Goal: Transaction & Acquisition: Purchase product/service

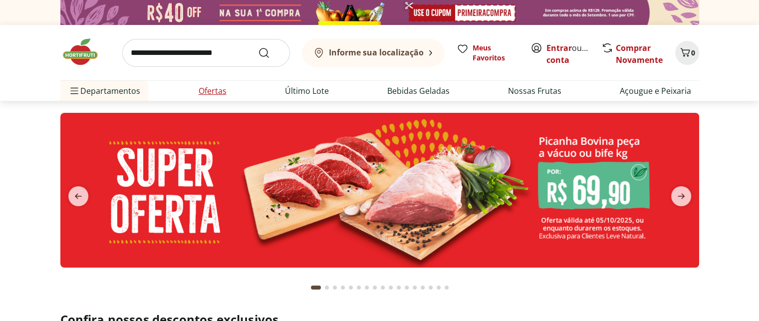
click at [214, 85] on link "Ofertas" at bounding box center [213, 91] width 28 height 12
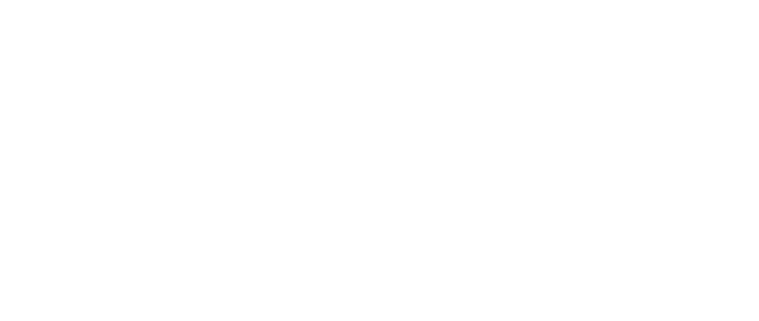
select select "**********"
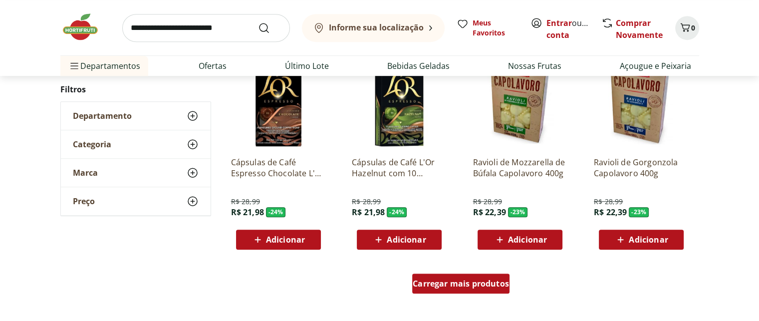
scroll to position [549, 0]
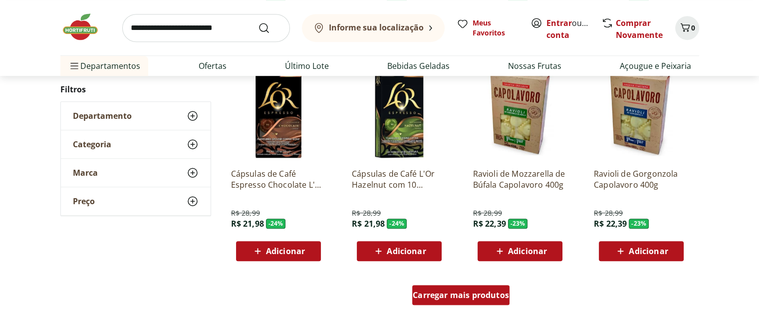
click at [461, 296] on span "Carregar mais produtos" at bounding box center [461, 295] width 96 height 8
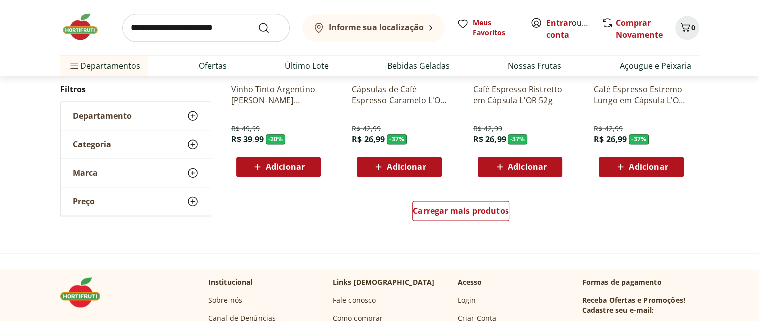
scroll to position [1297, 0]
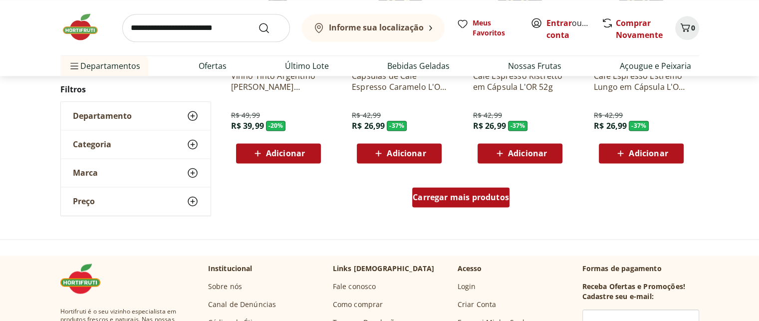
click at [492, 194] on span "Carregar mais produtos" at bounding box center [461, 197] width 96 height 8
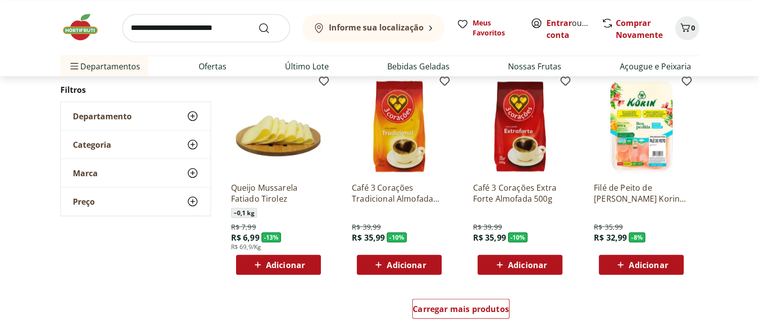
scroll to position [1846, 0]
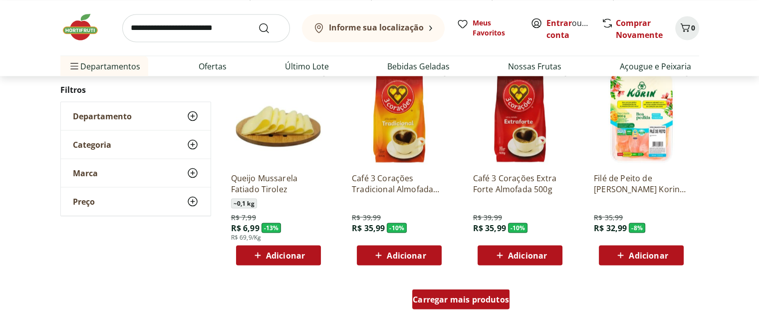
click at [459, 295] on span "Carregar mais produtos" at bounding box center [461, 299] width 96 height 8
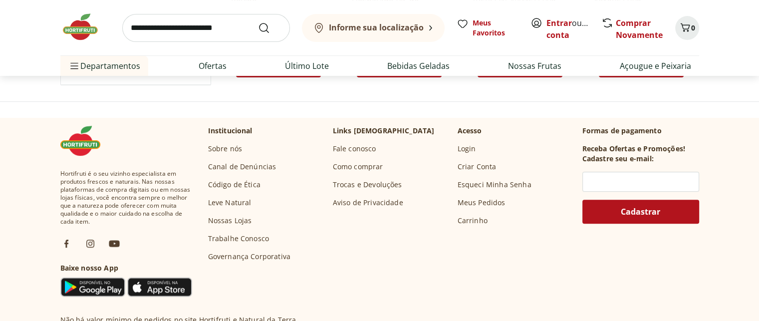
scroll to position [196, 0]
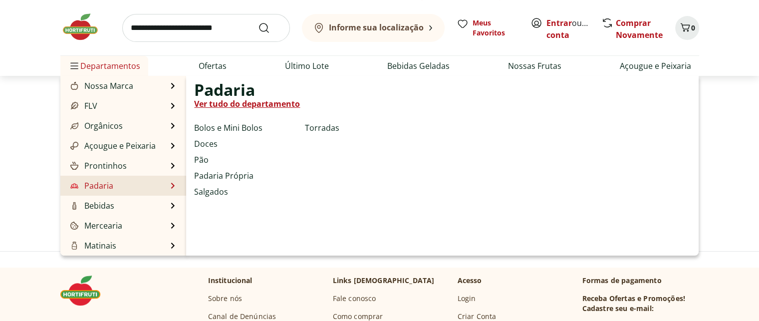
click at [103, 182] on link "Padaria" at bounding box center [90, 186] width 45 height 12
select select "**********"
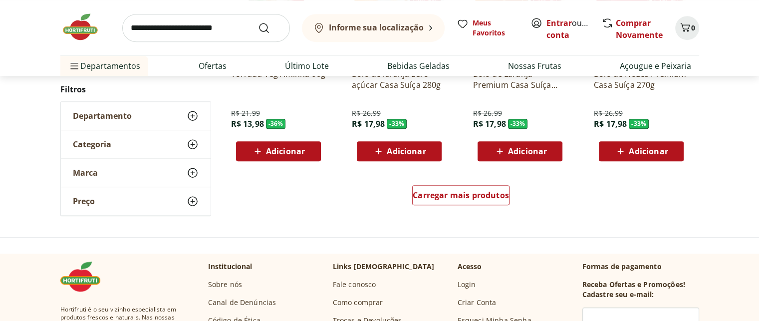
scroll to position [698, 0]
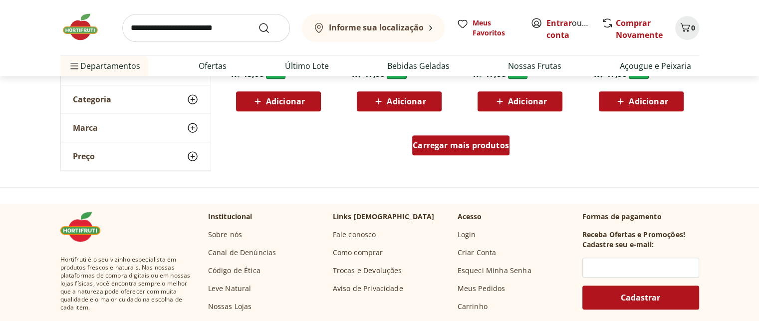
click at [436, 139] on div "Carregar mais produtos" at bounding box center [460, 145] width 97 height 20
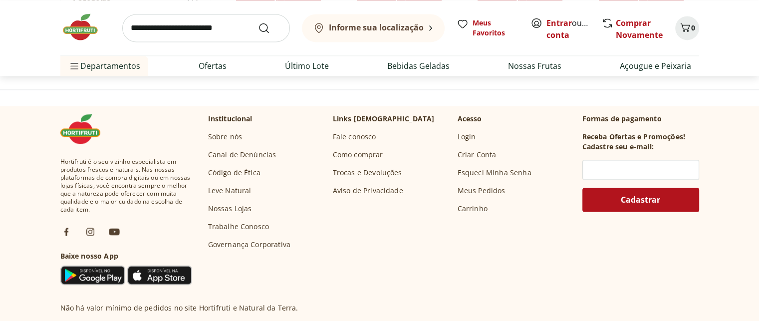
scroll to position [1347, 0]
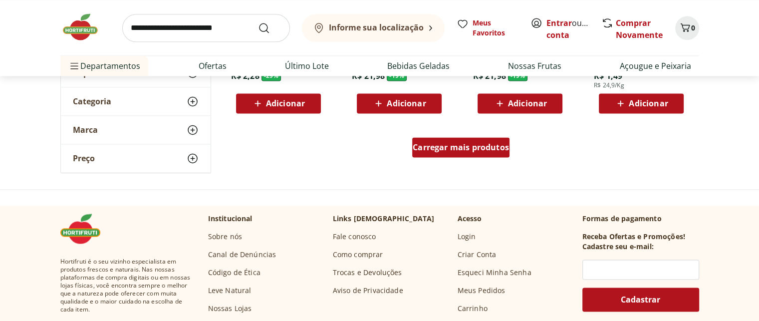
click at [457, 147] on span "Carregar mais produtos" at bounding box center [461, 147] width 96 height 8
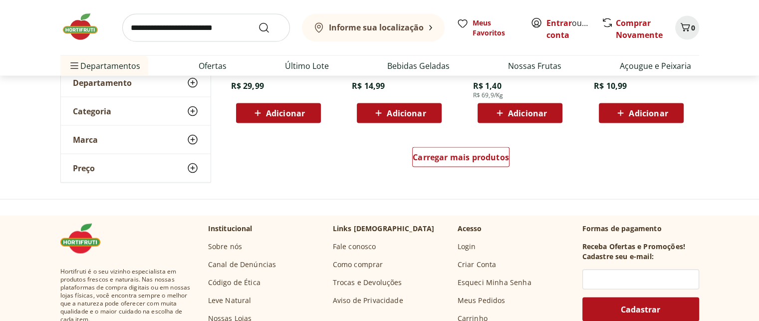
scroll to position [1995, 0]
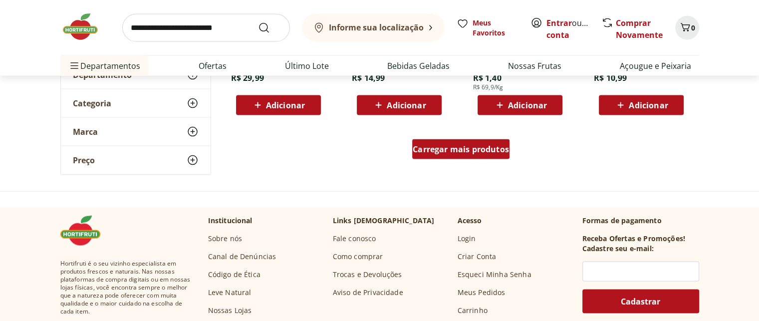
click at [453, 155] on div "Carregar mais produtos" at bounding box center [460, 149] width 97 height 20
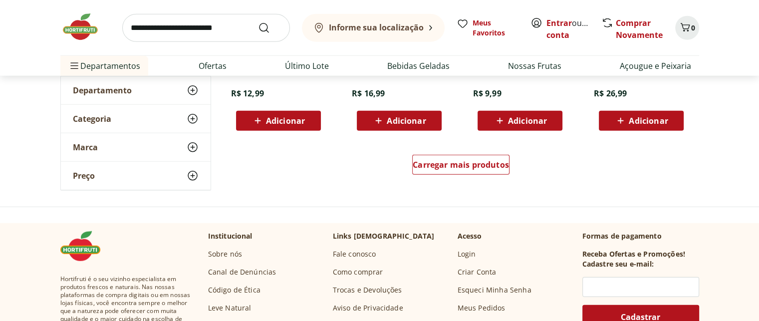
scroll to position [2644, 0]
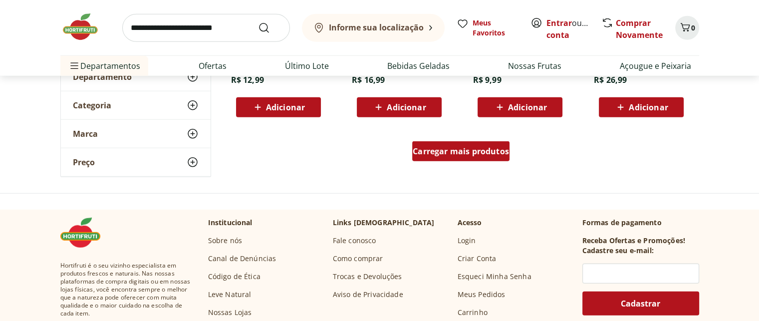
click at [451, 155] on span "Carregar mais produtos" at bounding box center [461, 151] width 96 height 8
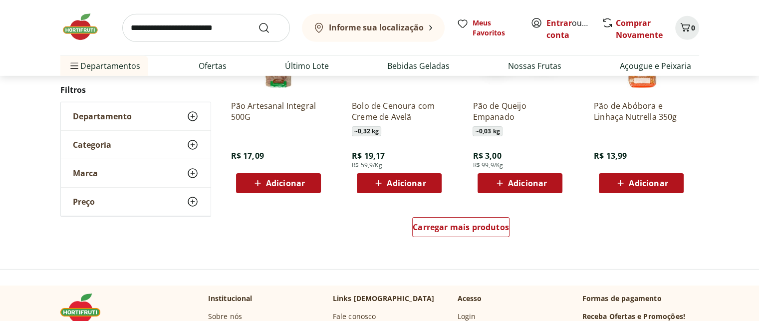
scroll to position [3243, 0]
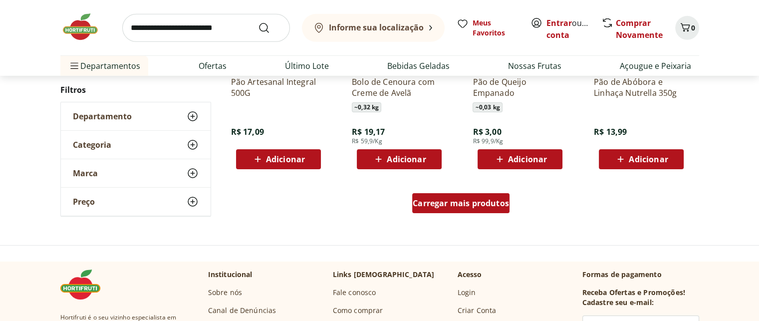
click at [476, 207] on span "Carregar mais produtos" at bounding box center [461, 203] width 96 height 8
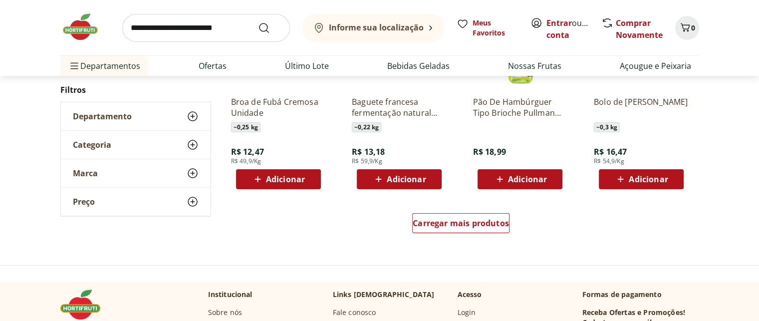
scroll to position [3891, 0]
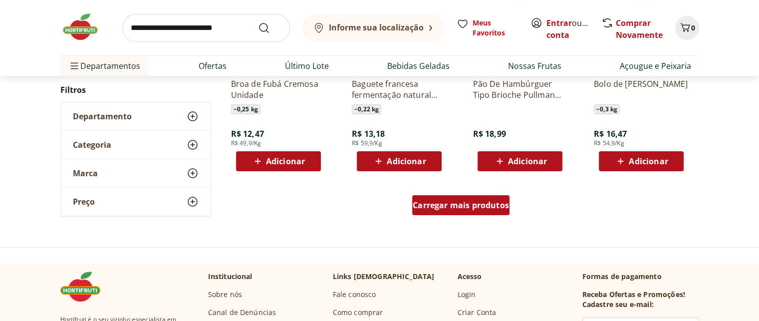
click at [449, 202] on span "Carregar mais produtos" at bounding box center [461, 205] width 96 height 8
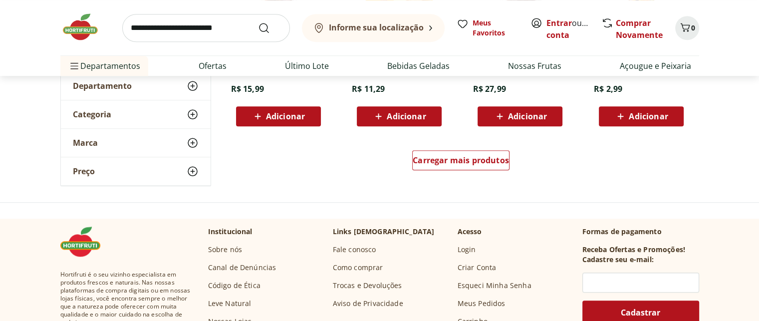
scroll to position [4589, 0]
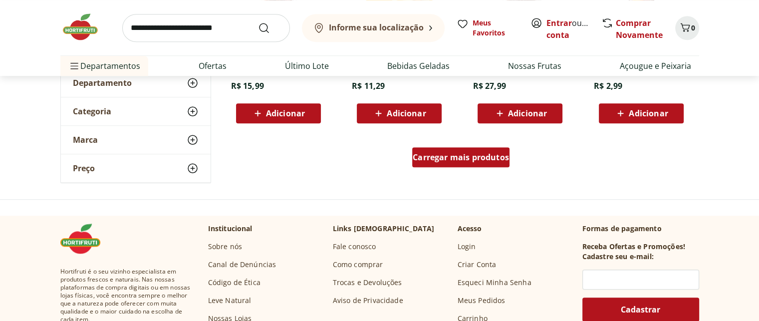
click at [473, 161] on span "Carregar mais produtos" at bounding box center [461, 157] width 96 height 8
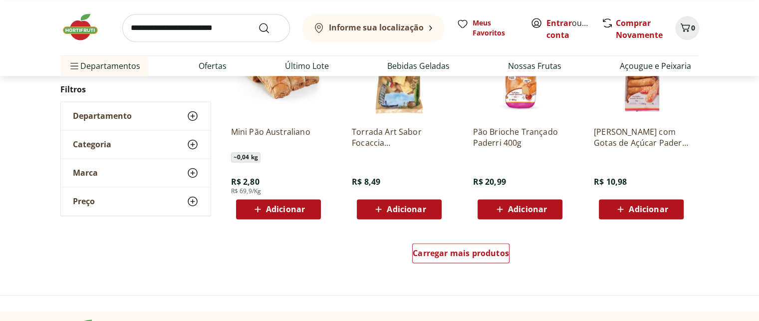
scroll to position [5238, 0]
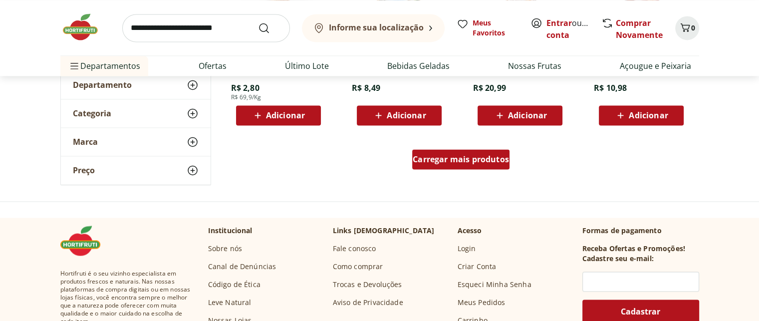
click at [452, 161] on span "Carregar mais produtos" at bounding box center [461, 159] width 96 height 8
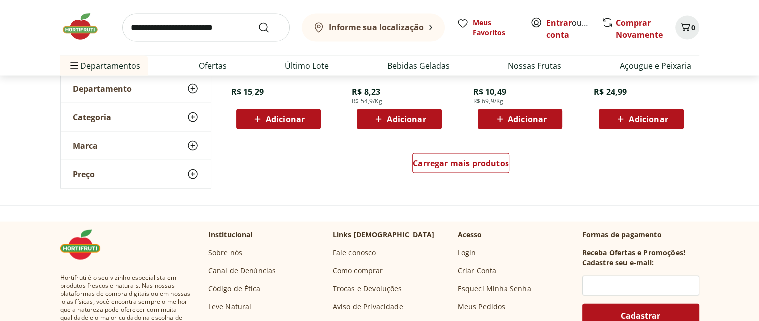
scroll to position [5886, 0]
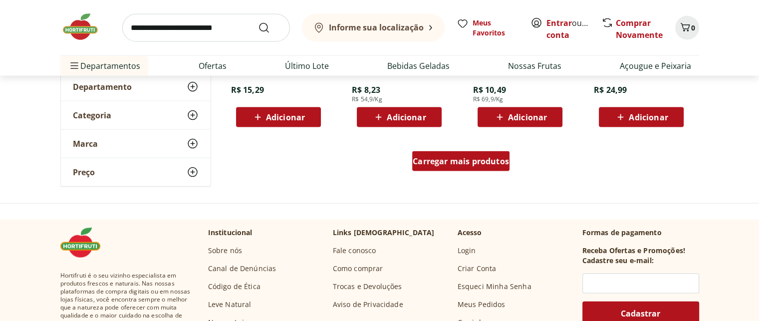
click at [441, 165] on span "Carregar mais produtos" at bounding box center [461, 161] width 96 height 8
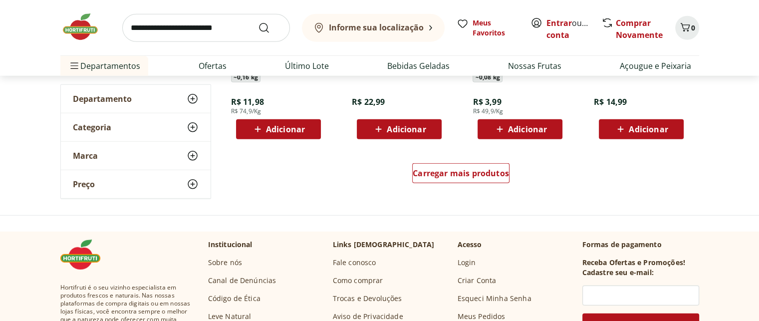
scroll to position [6535, 0]
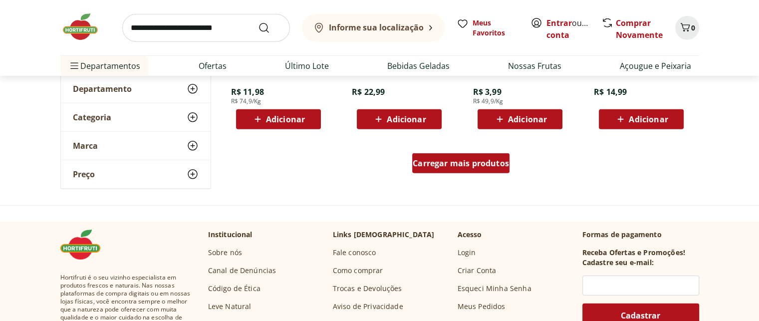
click at [444, 165] on span "Carregar mais produtos" at bounding box center [461, 163] width 96 height 8
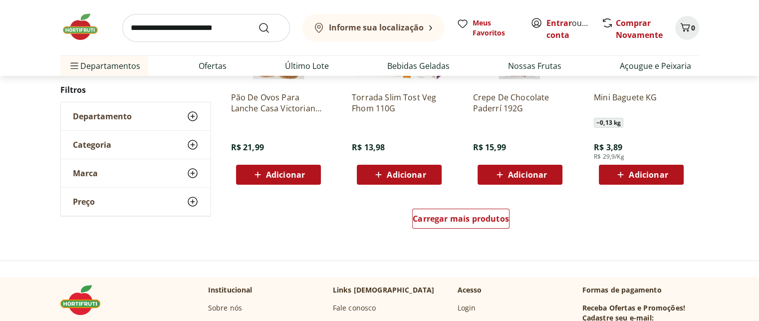
scroll to position [7184, 0]
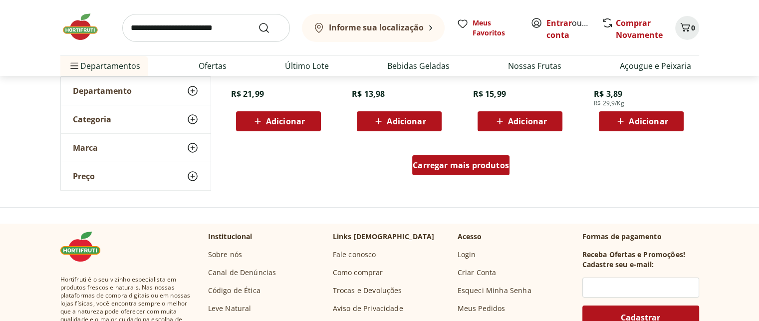
click at [435, 172] on div "Carregar mais produtos" at bounding box center [460, 165] width 97 height 20
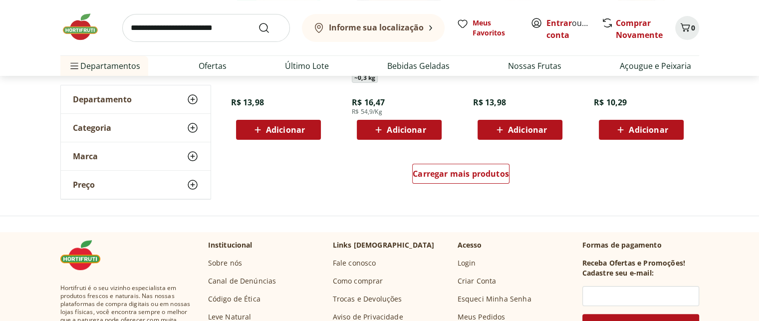
scroll to position [7832, 0]
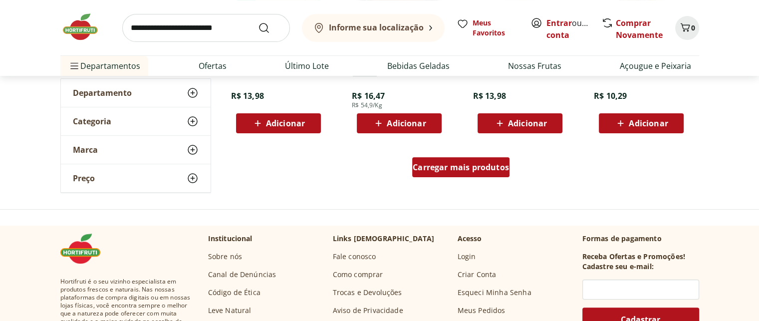
click at [443, 166] on span "Carregar mais produtos" at bounding box center [461, 167] width 96 height 8
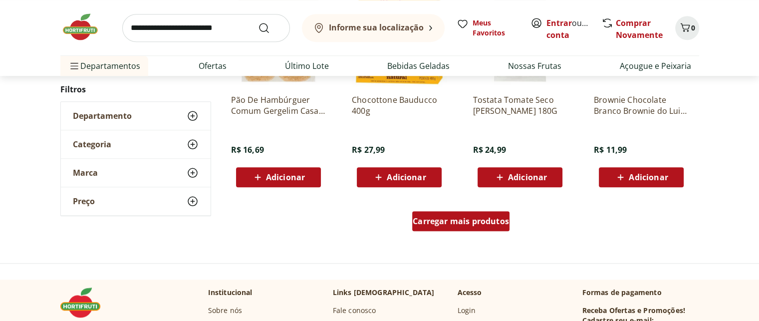
scroll to position [8431, 0]
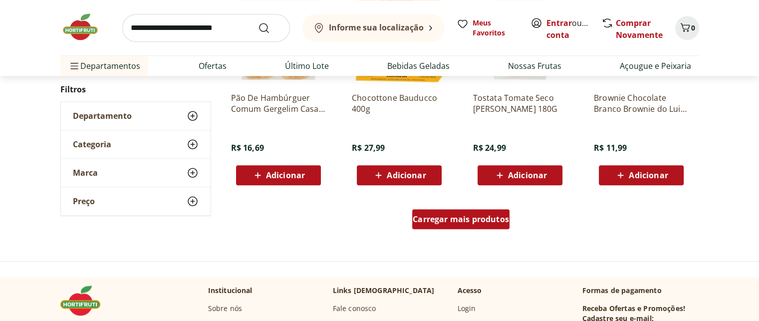
click at [436, 218] on span "Carregar mais produtos" at bounding box center [461, 219] width 96 height 8
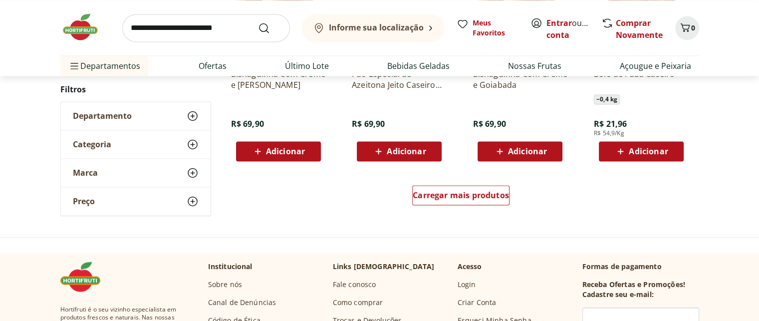
scroll to position [9129, 0]
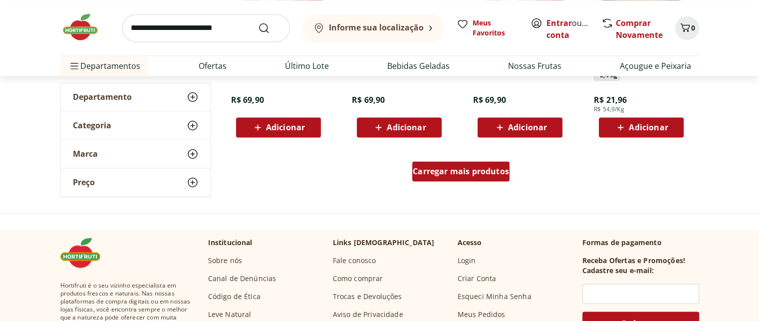
click at [469, 169] on span "Carregar mais produtos" at bounding box center [461, 171] width 96 height 8
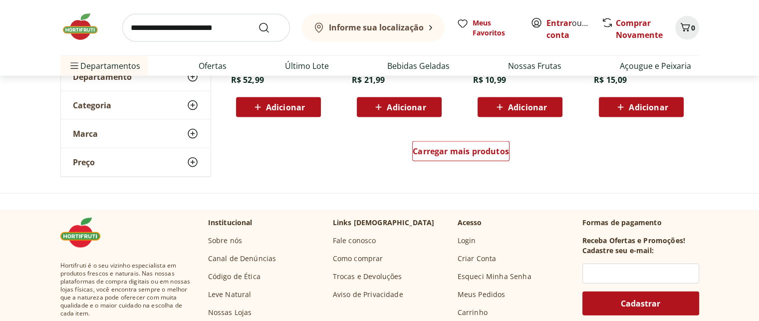
scroll to position [9827, 0]
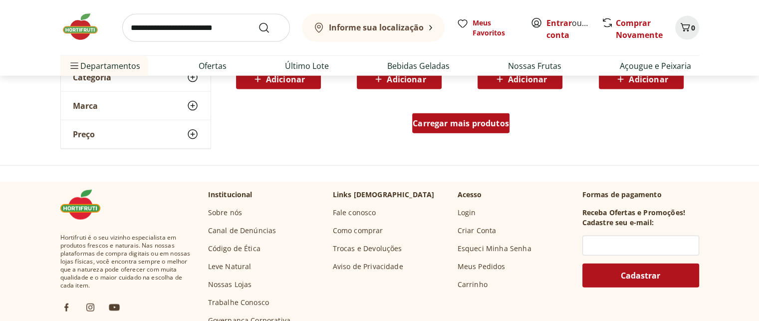
click at [470, 125] on span "Carregar mais produtos" at bounding box center [461, 123] width 96 height 8
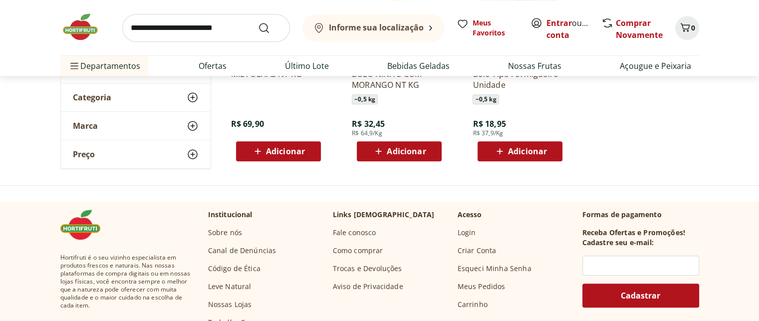
scroll to position [521, 0]
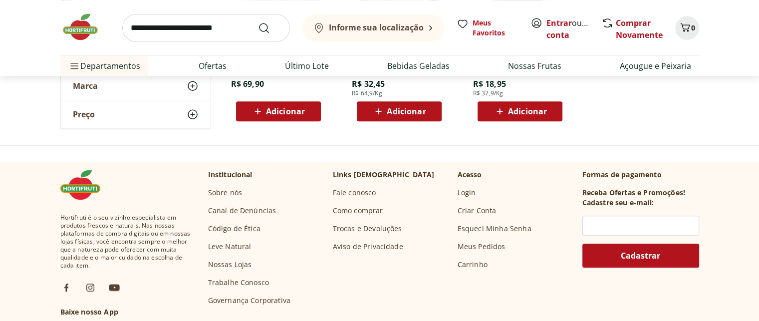
click at [80, 25] on img at bounding box center [85, 27] width 50 height 30
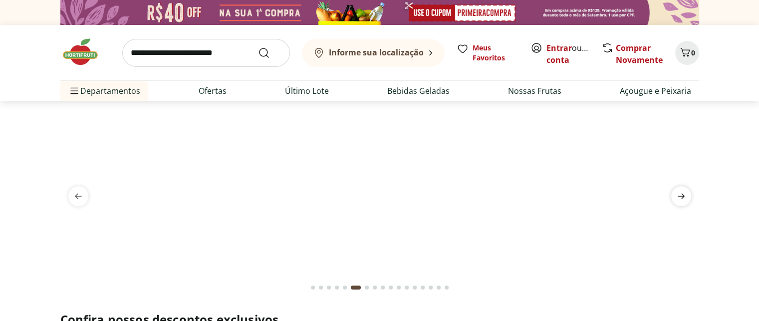
click at [681, 189] on span "next" at bounding box center [681, 196] width 20 height 20
click at [678, 194] on icon "next" at bounding box center [681, 196] width 12 height 12
click at [680, 194] on icon "next" at bounding box center [681, 196] width 12 height 12
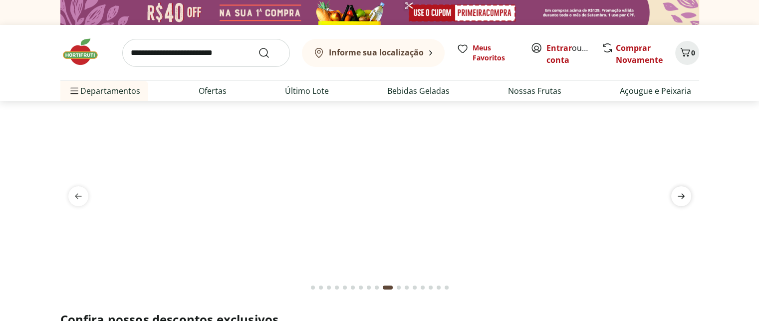
click at [680, 194] on icon "next" at bounding box center [681, 196] width 12 height 12
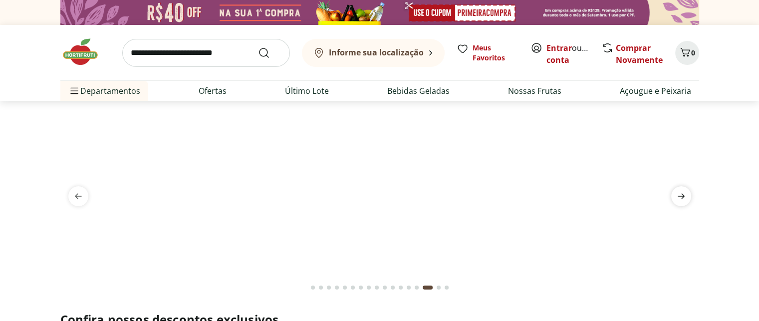
click at [680, 194] on icon "next" at bounding box center [681, 196] width 12 height 12
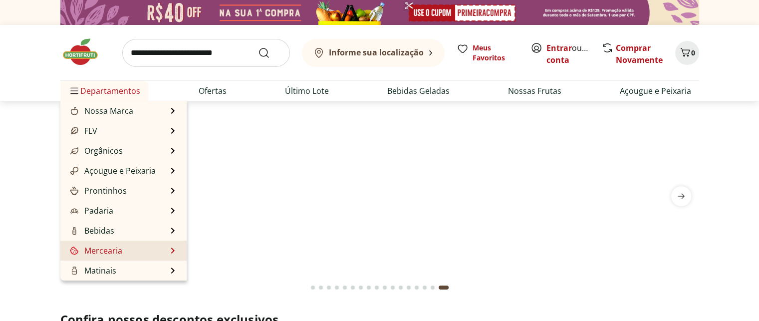
click at [108, 250] on link "Mercearia" at bounding box center [95, 250] width 54 height 12
select select "**********"
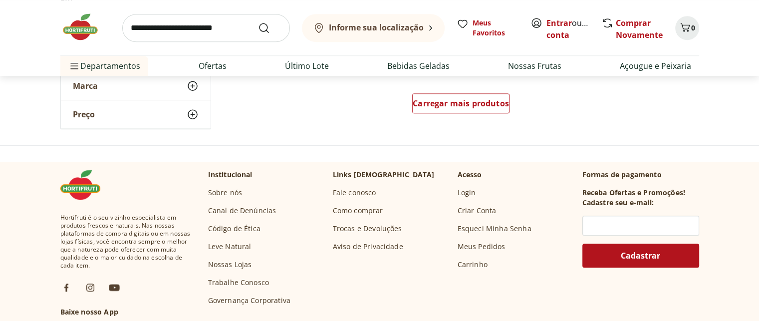
scroll to position [748, 0]
